Goal: Transaction & Acquisition: Purchase product/service

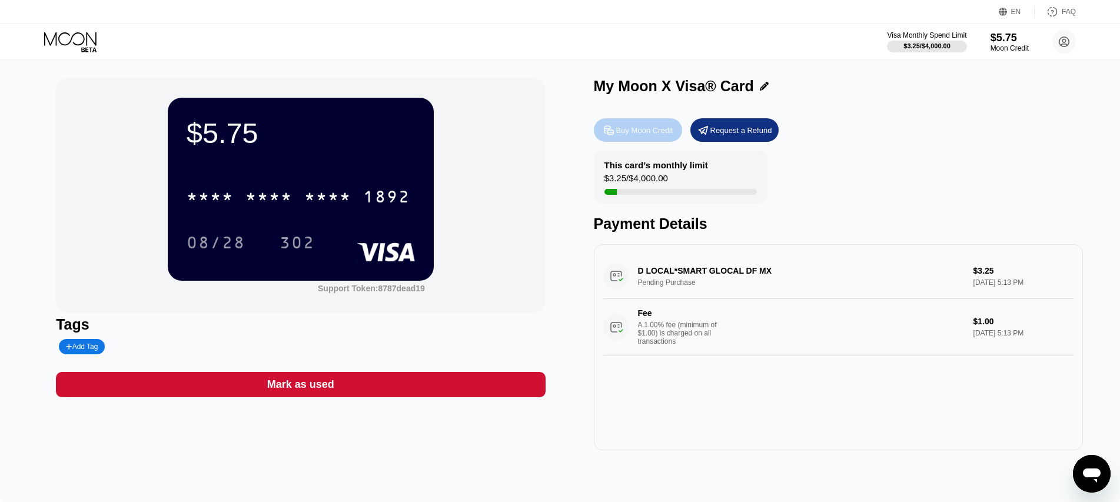
click at [612, 132] on icon at bounding box center [609, 129] width 9 height 9
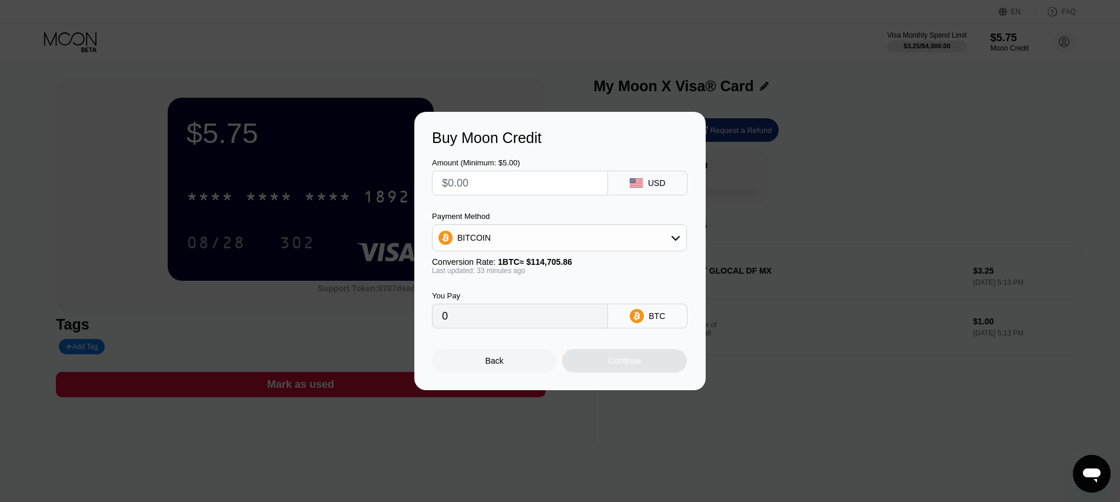
click at [777, 313] on div "Buy Moon Credit Amount (Minimum: $5.00) USD Payment Method BITCOIN Conversion R…" at bounding box center [560, 251] width 1120 height 278
click at [500, 366] on div "Back" at bounding box center [495, 360] width 18 height 9
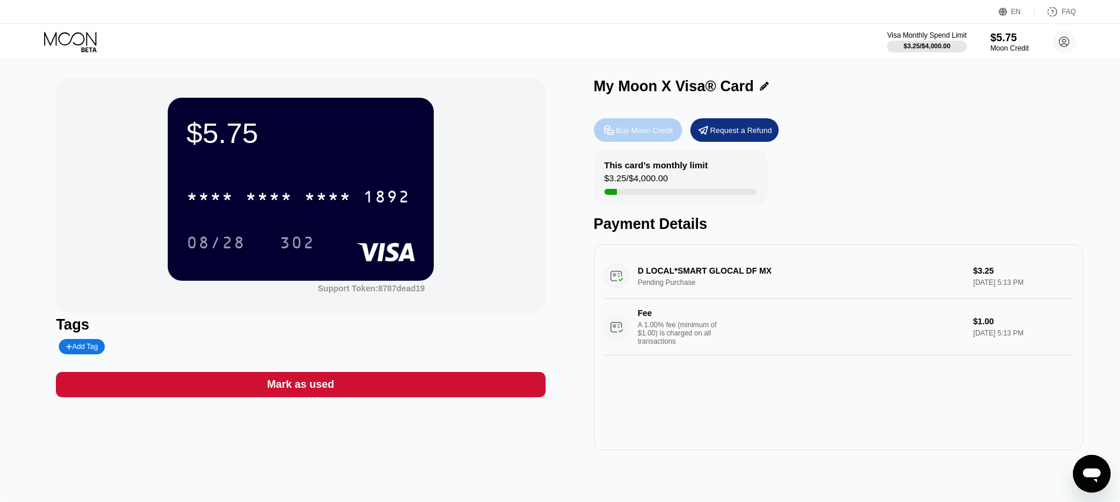
click at [622, 128] on div "Buy Moon Credit" at bounding box center [644, 130] width 57 height 10
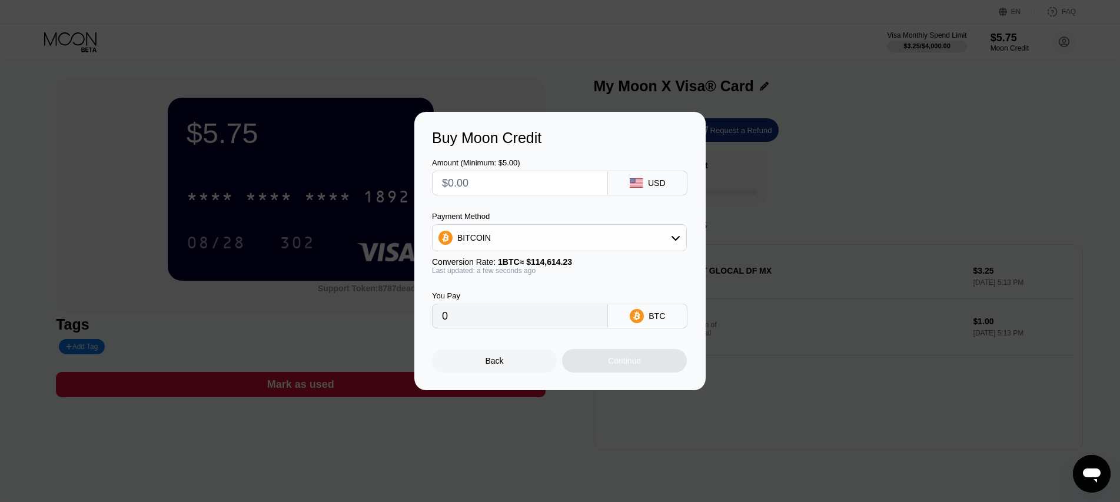
click at [479, 187] on input "text" at bounding box center [520, 183] width 156 height 24
type input "$89"
type input "0.00077652"
type input "$8"
type input "0.00006980"
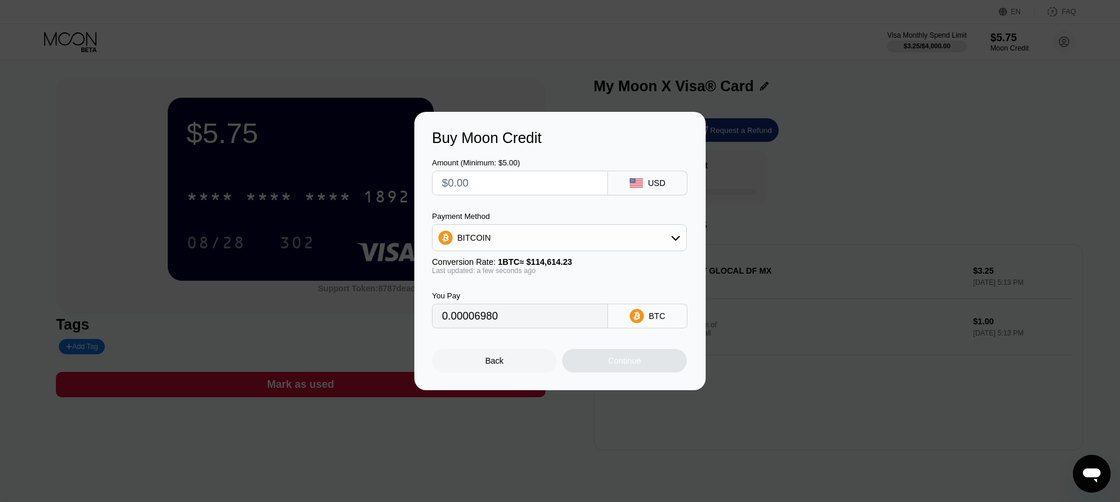
type input "0"
type input "$1"
type input "0.00000873"
type input "$10"
type input "0.00008725"
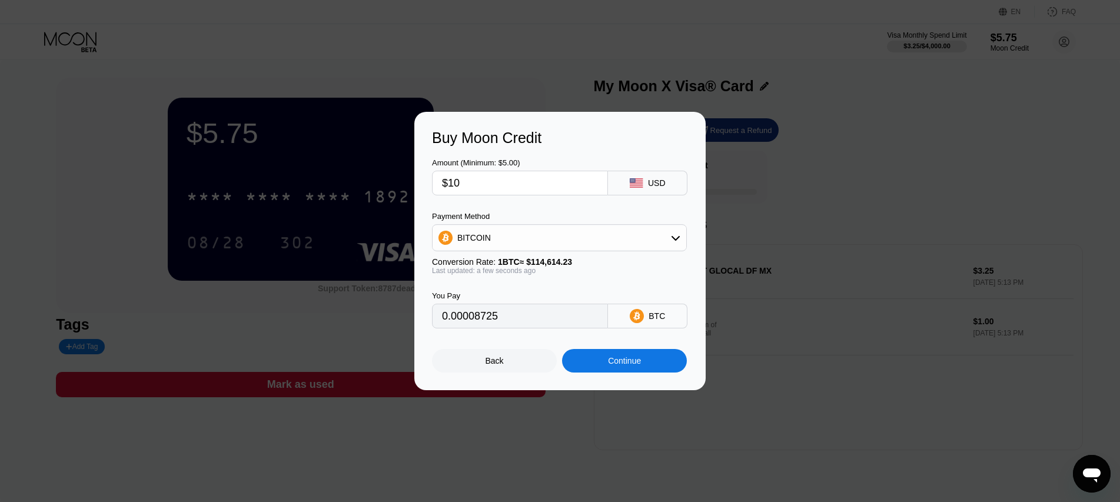
type input "$10"
click at [638, 252] on div "Payment Method BITCOIN Conversion Rate: 1 BTC ≈ $114,614.23 Last updated: a few…" at bounding box center [559, 243] width 255 height 63
click at [637, 250] on div "BITCOIN" at bounding box center [559, 237] width 255 height 27
click at [632, 244] on div "BITCOIN" at bounding box center [560, 238] width 254 height 24
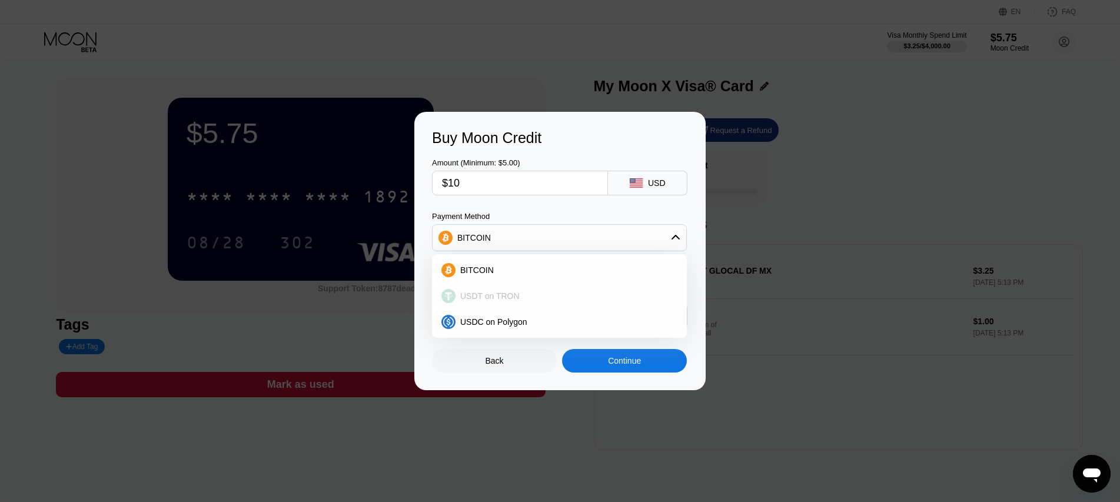
click at [516, 300] on div "USDT on TRON" at bounding box center [567, 295] width 222 height 9
type input "10.10"
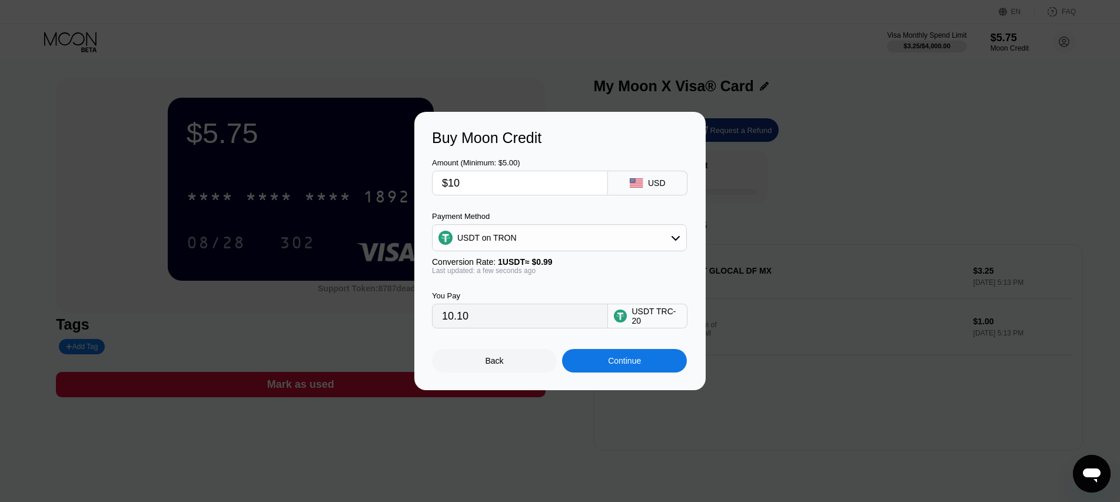
drag, startPoint x: 498, startPoint y: 176, endPoint x: 339, endPoint y: 173, distance: 159.0
click at [339, 173] on div "Buy Moon Credit Amount (Minimum: $5.00) $10 USD Payment Method USDT on TRON Con…" at bounding box center [560, 251] width 1120 height 278
click at [533, 187] on input "$10" at bounding box center [520, 183] width 156 height 24
click at [638, 373] on div "Continue" at bounding box center [624, 361] width 125 height 24
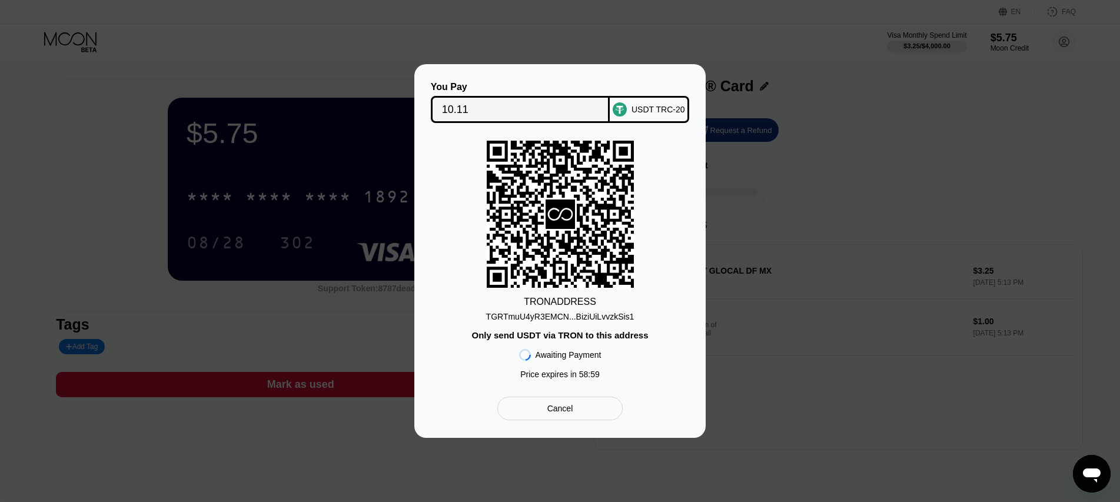
click at [559, 309] on div "TGRTmuU4yR3EMCN...BiziUiLvvzkSis1" at bounding box center [560, 314] width 148 height 14
click at [571, 414] on div "Cancel" at bounding box center [561, 408] width 26 height 11
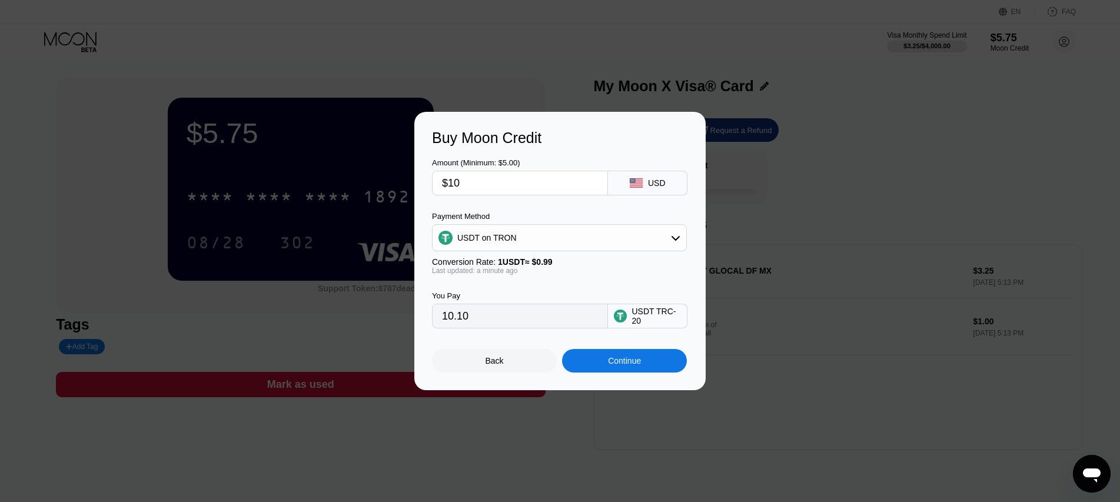
click at [513, 361] on div "Back" at bounding box center [494, 361] width 125 height 24
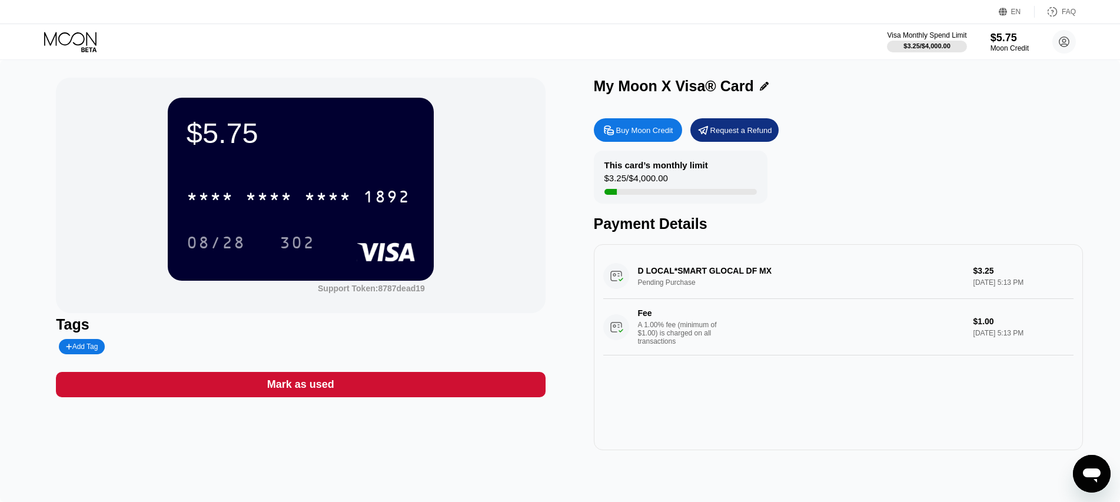
click at [656, 125] on div "Buy Moon Credit" at bounding box center [638, 130] width 88 height 24
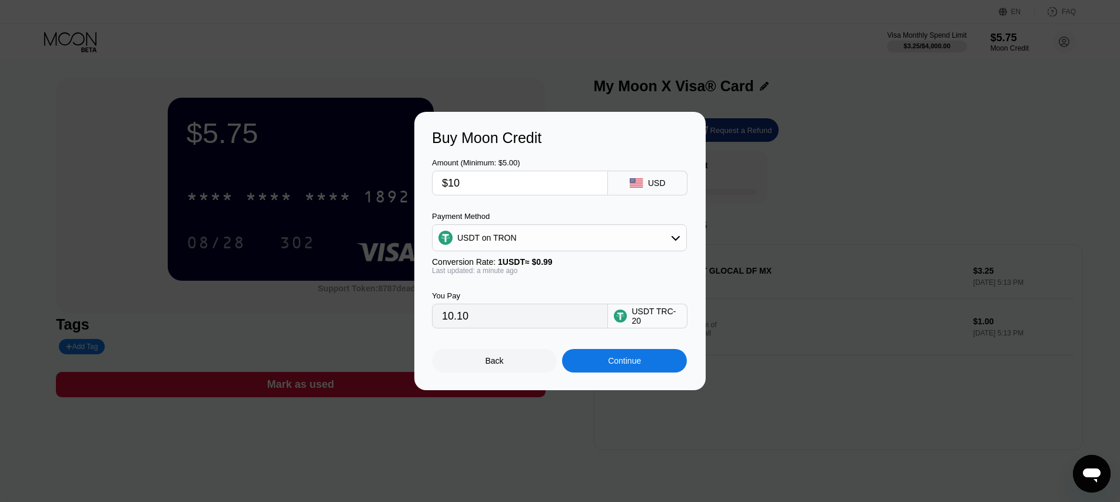
click at [480, 180] on input "$10" at bounding box center [520, 183] width 156 height 24
type input "$3"
type input "3.03"
type input "$30"
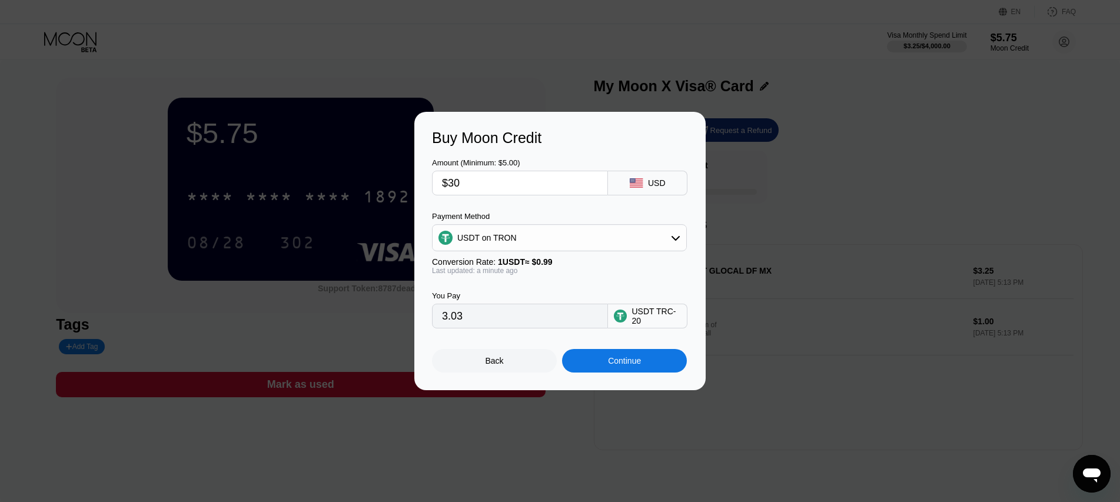
type input "30.30"
type input "$30"
click at [631, 366] on div "Continue" at bounding box center [624, 360] width 33 height 9
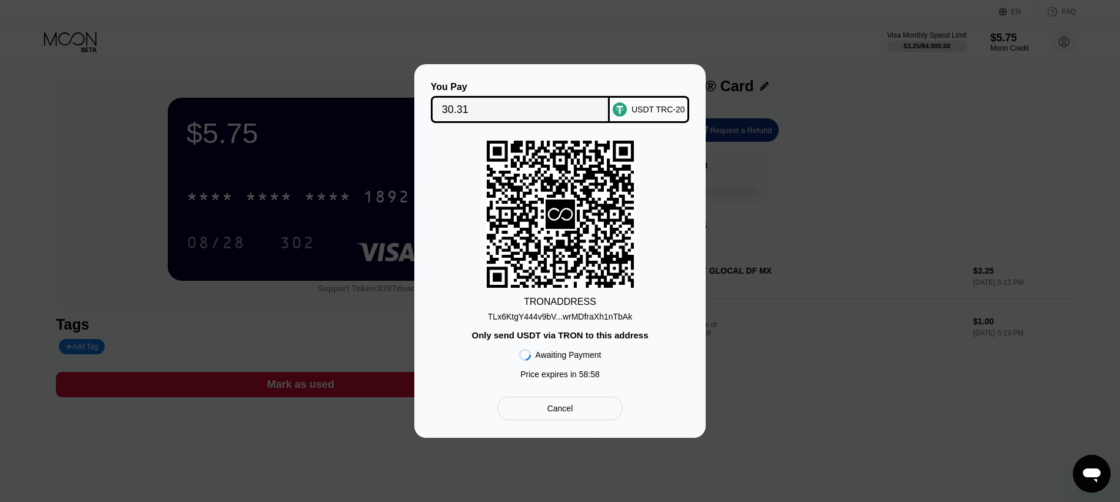
click at [603, 316] on div "TLx6KtgY444v9bV...wrMDfraXh1nTbAk" at bounding box center [560, 316] width 144 height 9
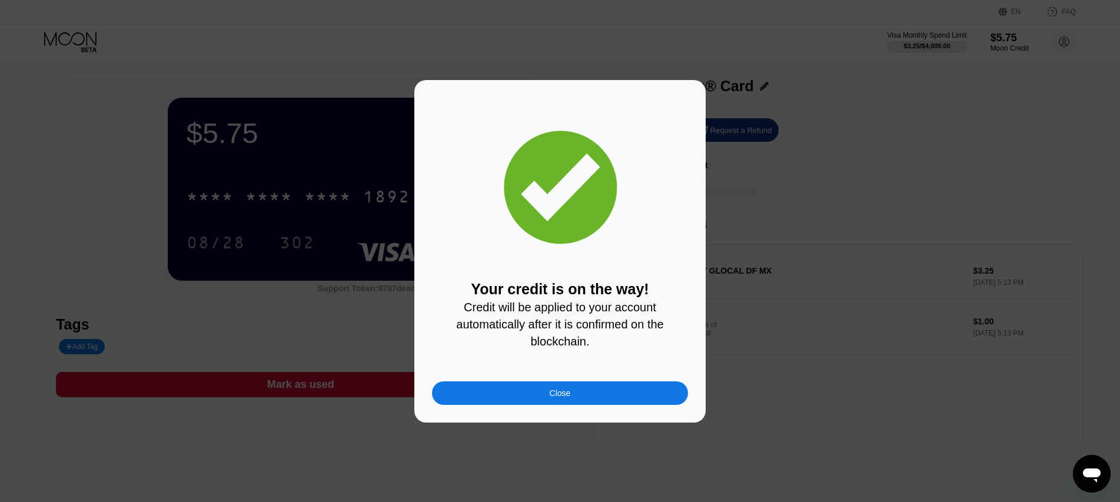
click at [603, 420] on div "Your credit is on the way! Credit will be applied to your account automatically…" at bounding box center [559, 251] width 291 height 343
click at [563, 403] on div "Close" at bounding box center [560, 394] width 256 height 24
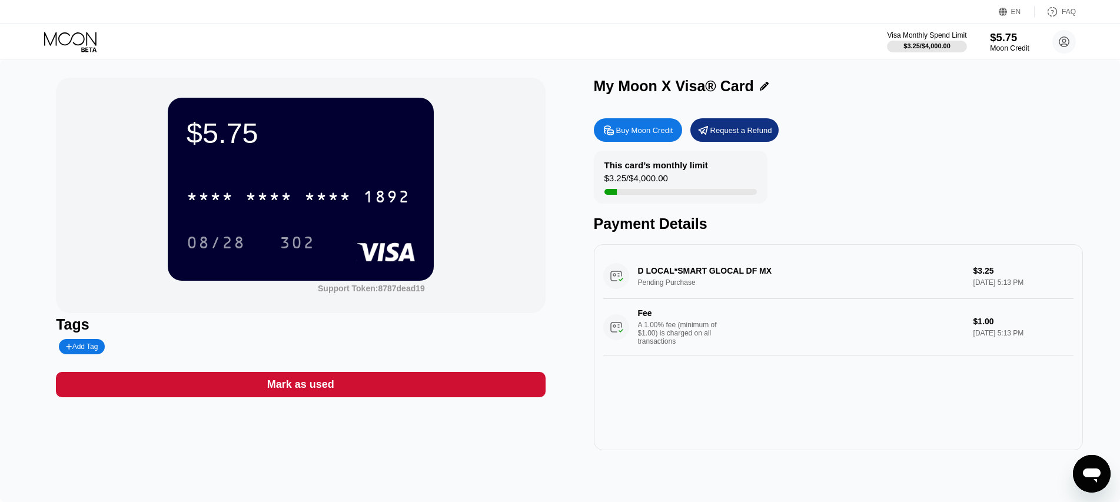
click at [1010, 44] on div "$5.75" at bounding box center [1009, 37] width 39 height 12
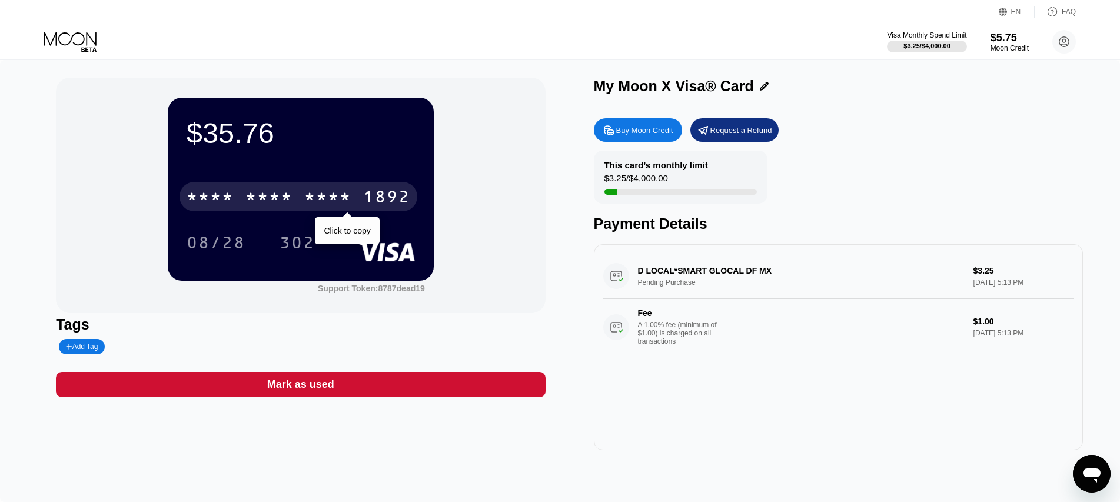
click at [329, 203] on div "* * * *" at bounding box center [327, 198] width 47 height 19
